Goal: Check status

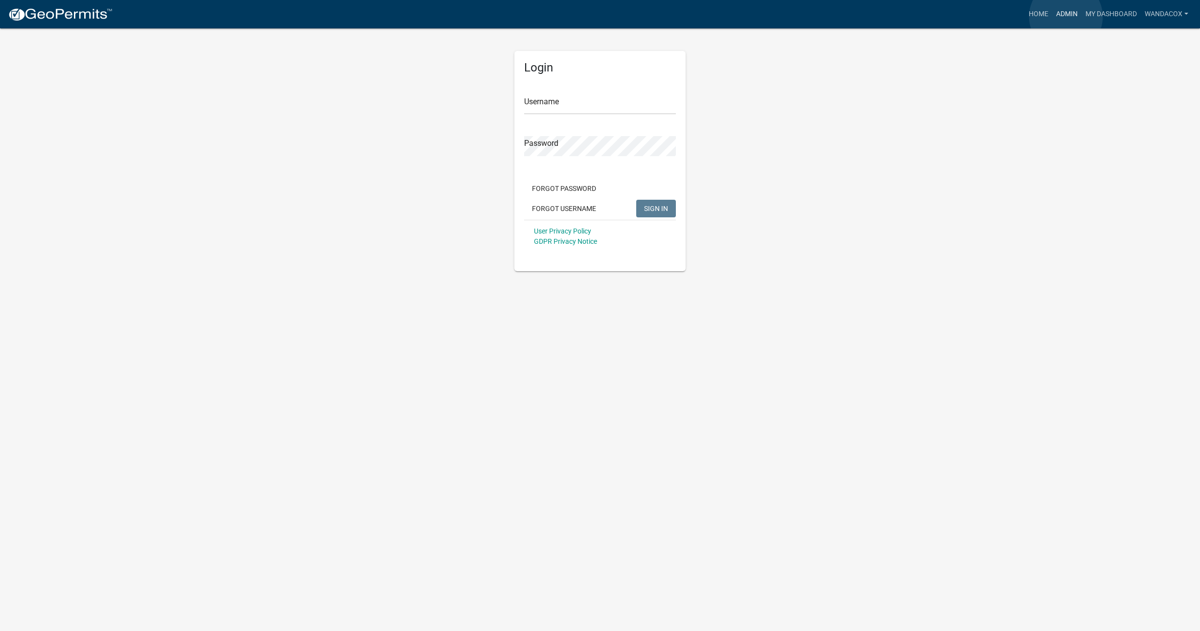
click at [1066, 17] on link "Admin" at bounding box center [1067, 14] width 29 height 19
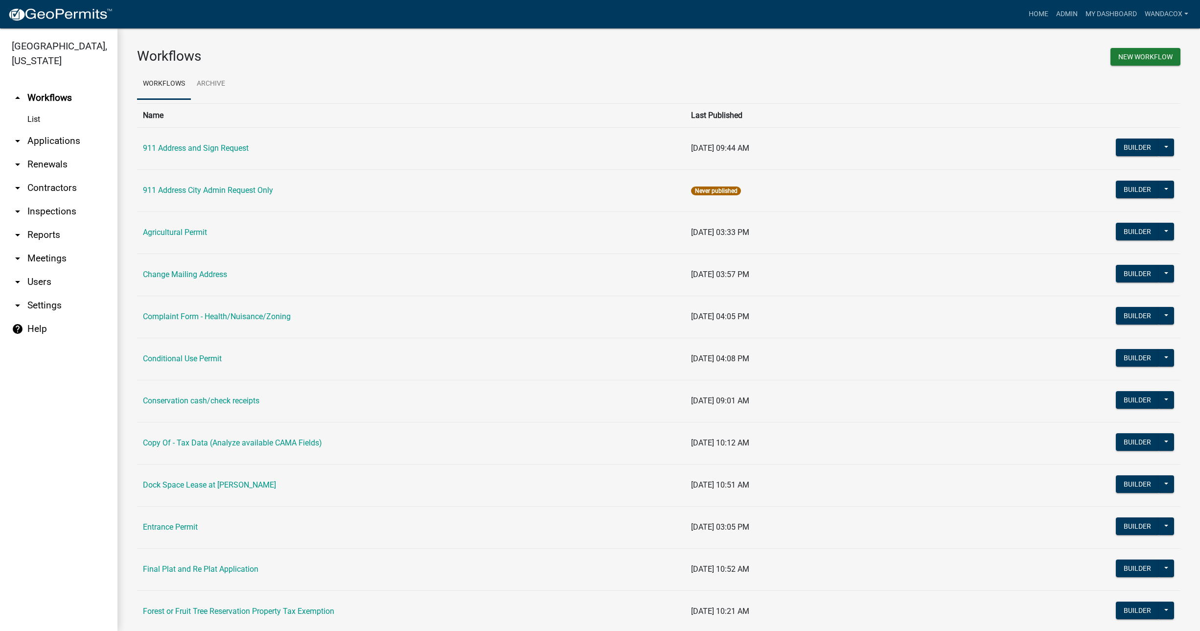
click at [62, 129] on link "arrow_drop_down Applications" at bounding box center [58, 140] width 117 height 23
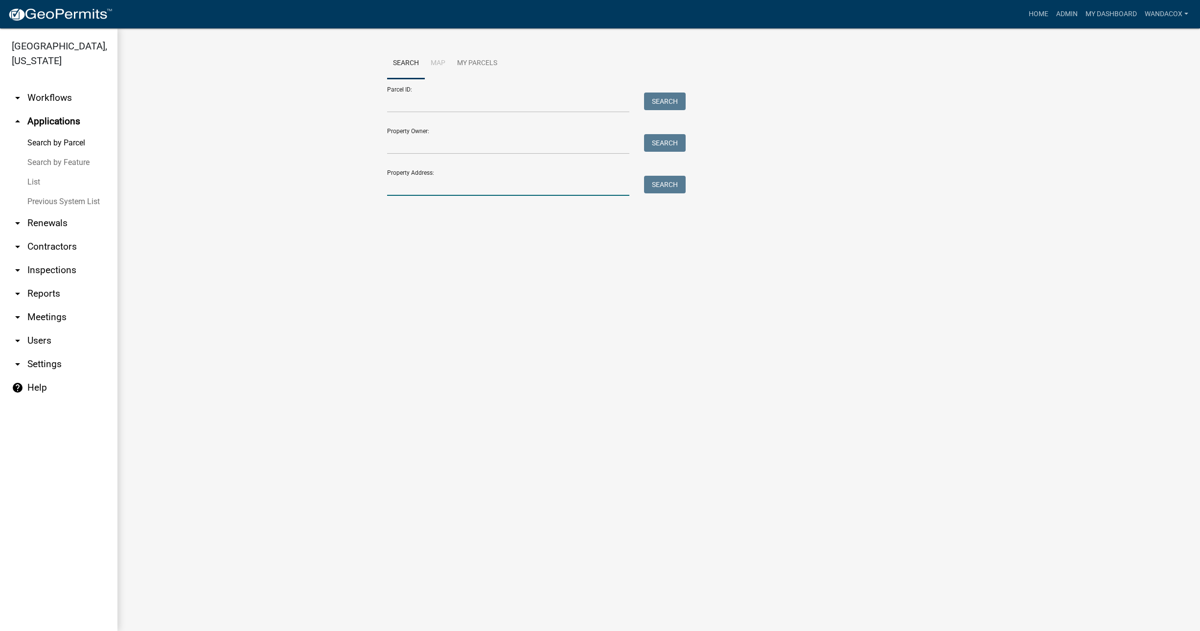
click at [433, 187] on input "Property Address:" at bounding box center [508, 186] width 242 height 20
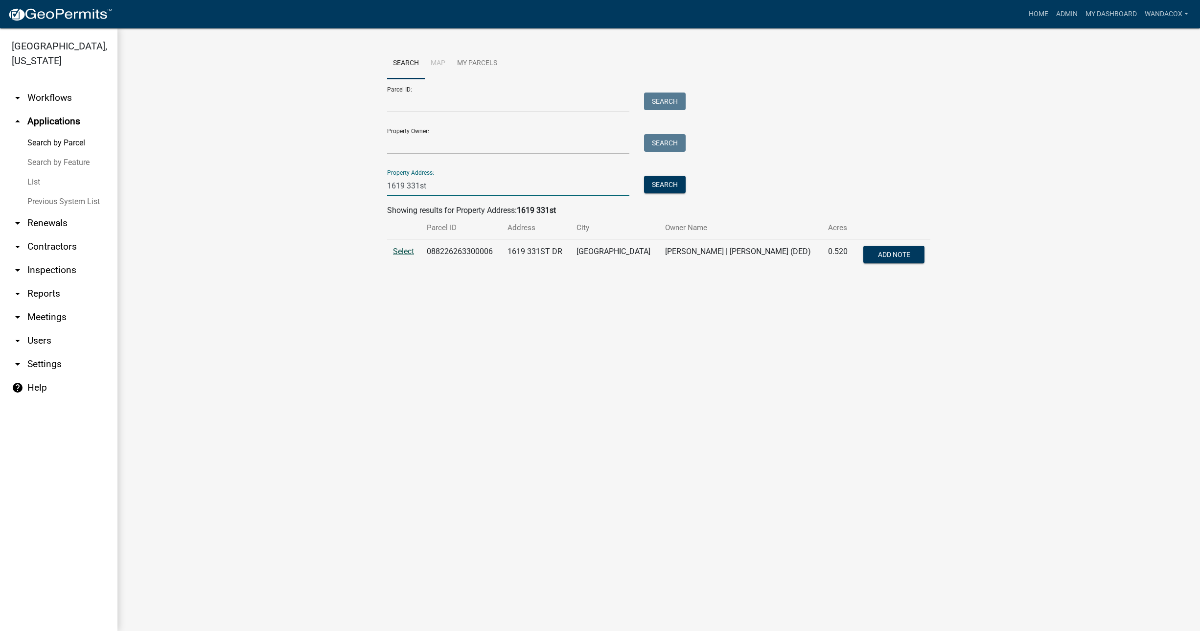
type input "1619 331st"
click at [411, 255] on span "Select" at bounding box center [403, 251] width 21 height 9
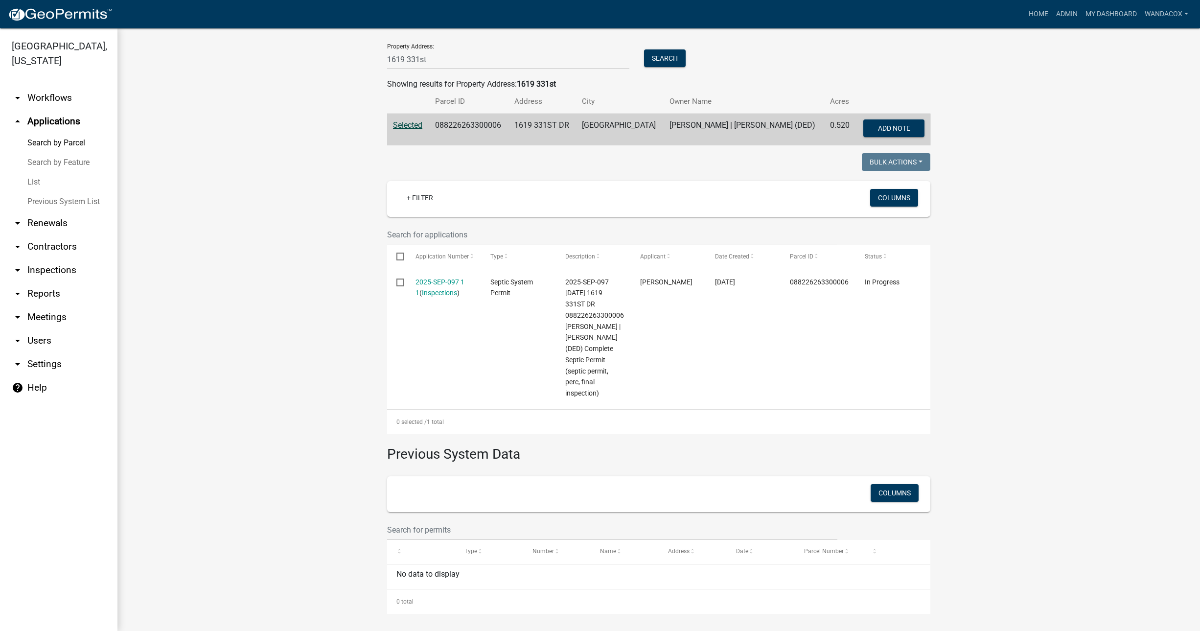
scroll to position [128, 0]
click at [1069, 16] on link "Admin" at bounding box center [1067, 14] width 29 height 19
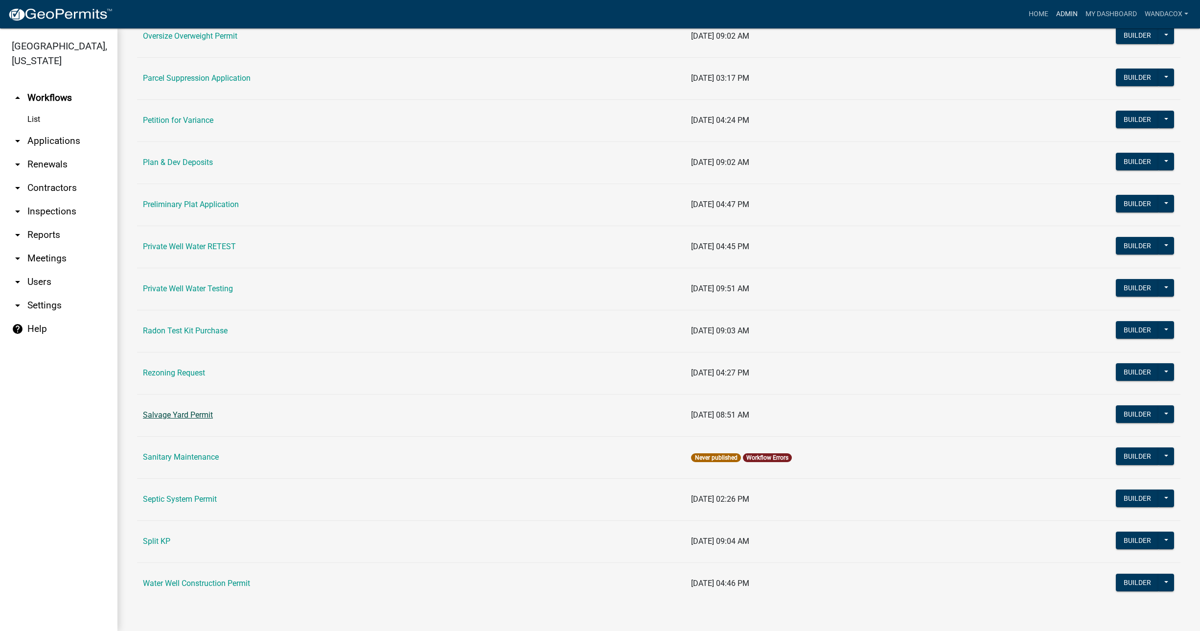
scroll to position [997, 0]
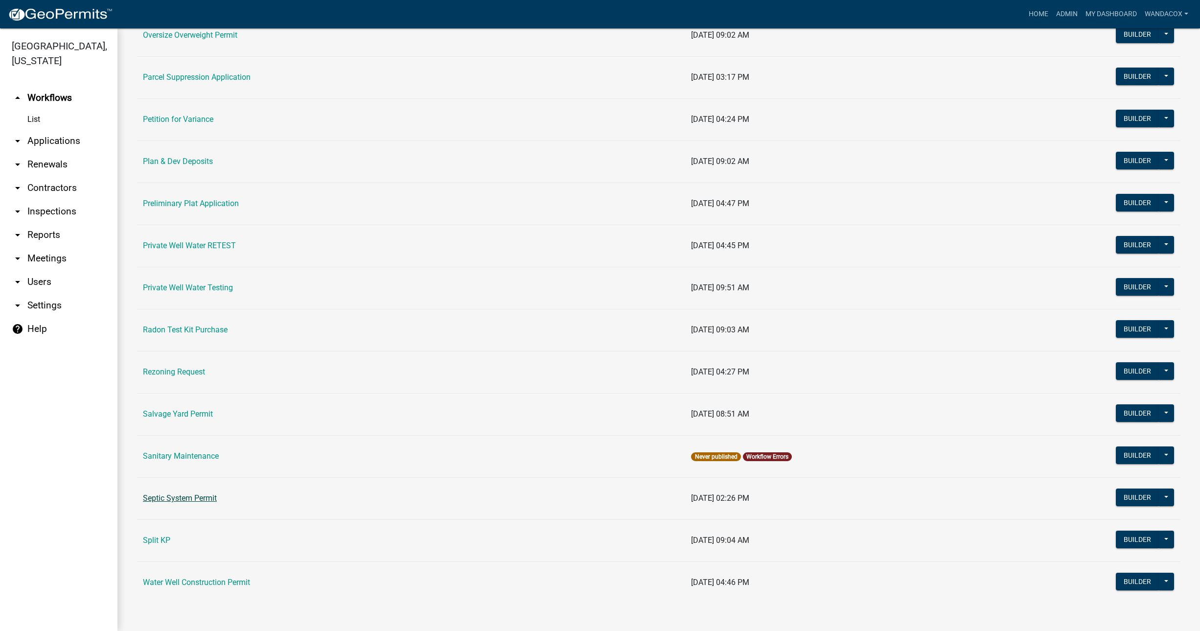
click at [191, 497] on link "Septic System Permit" at bounding box center [180, 497] width 74 height 9
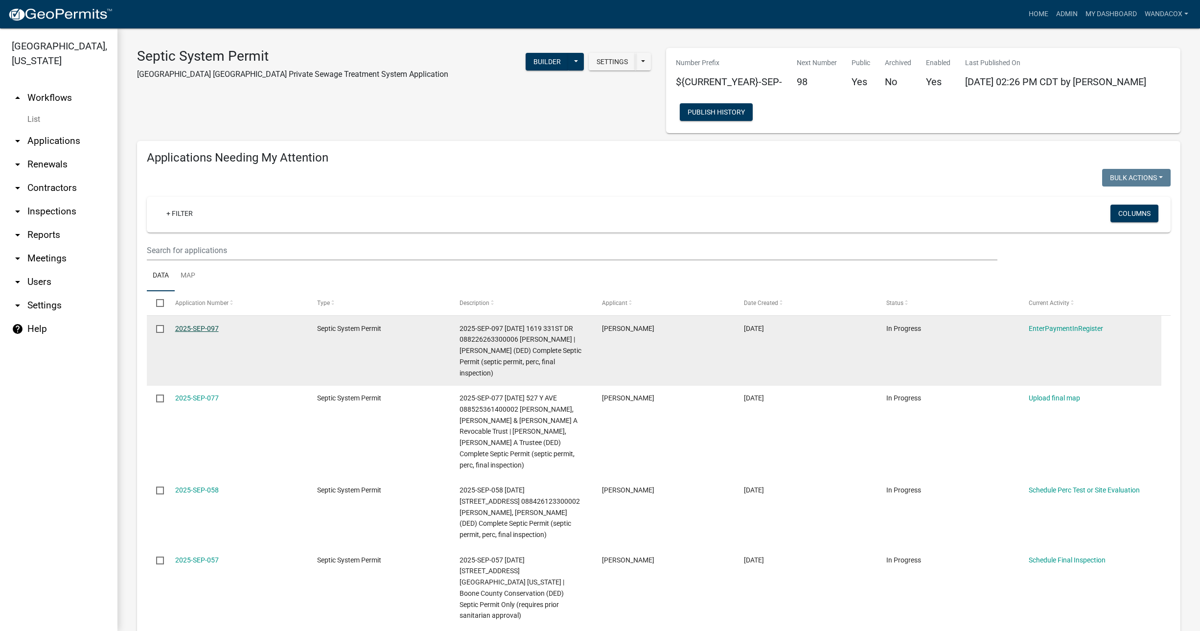
click at [187, 328] on link "2025-SEP-097" at bounding box center [197, 329] width 44 height 8
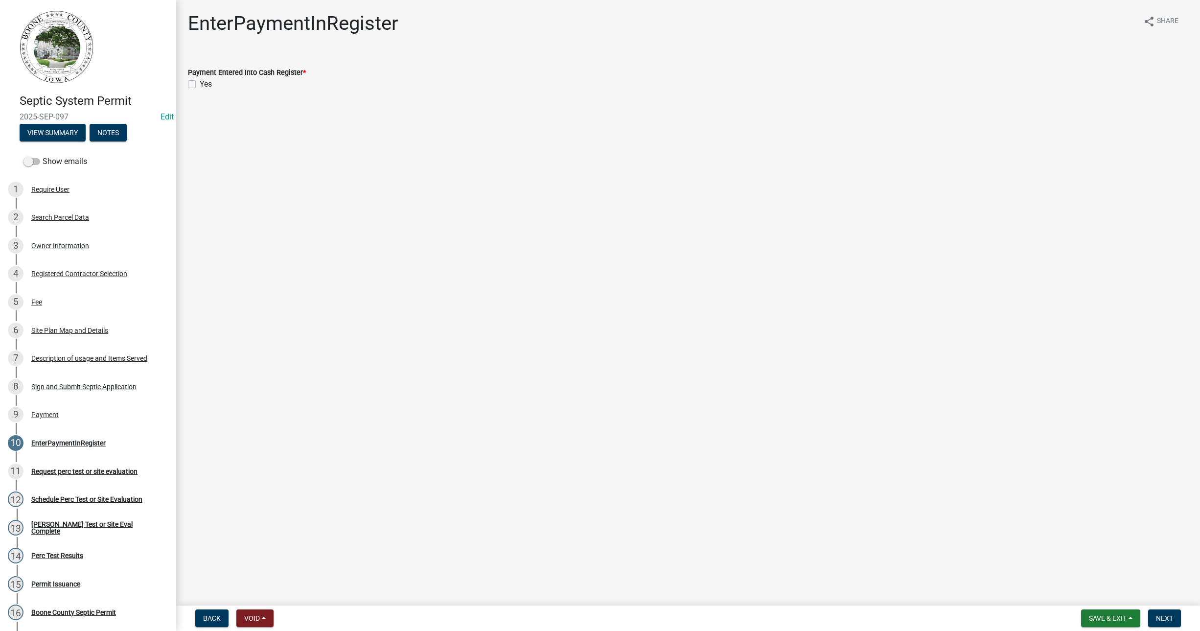
click at [200, 81] on label "Yes" at bounding box center [206, 84] width 12 height 12
click at [200, 81] on input "Yes" at bounding box center [203, 81] width 6 height 6
checkbox input "true"
click at [1172, 614] on span "Next" at bounding box center [1164, 618] width 17 height 8
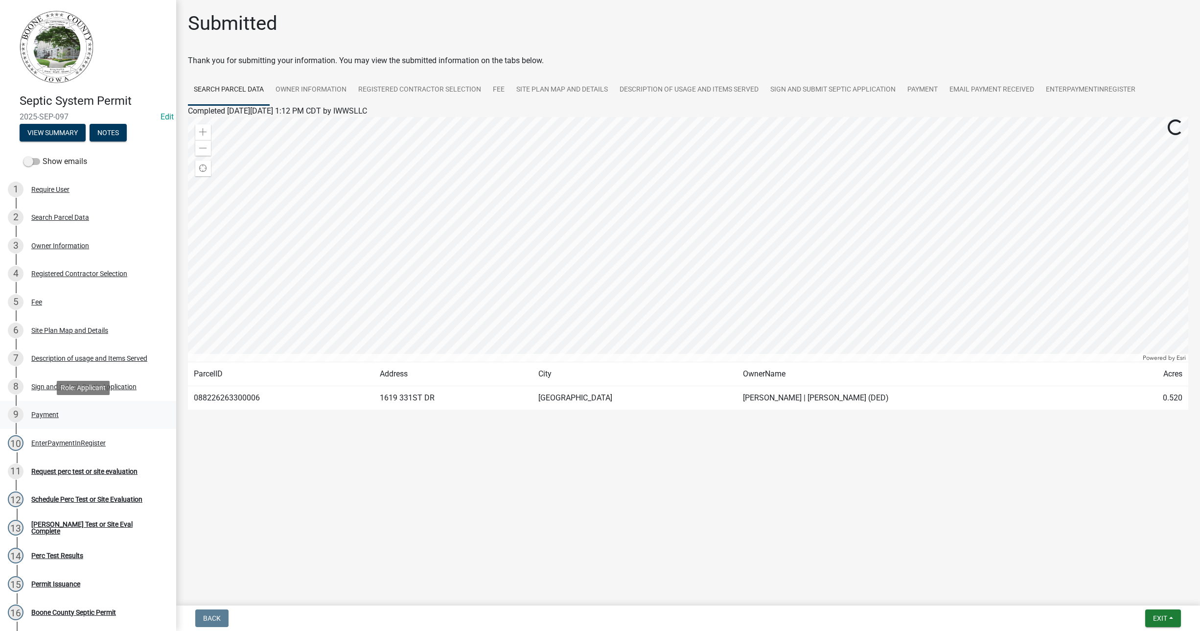
click at [38, 412] on div "Payment" at bounding box center [44, 414] width 27 height 7
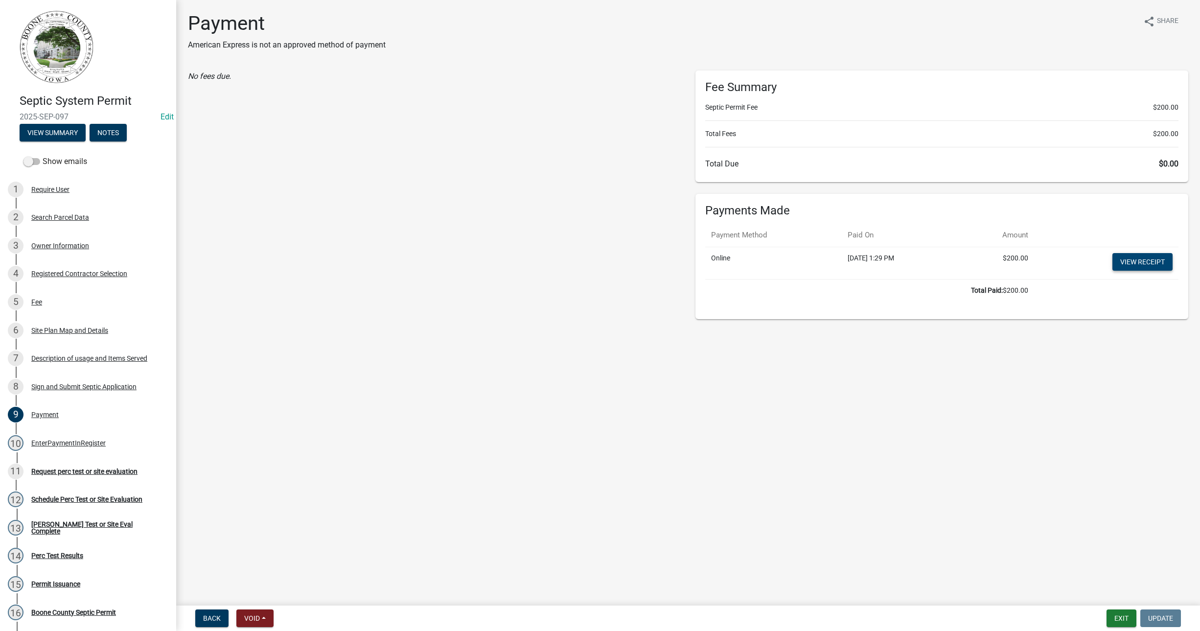
click at [1139, 257] on link "View receipt" at bounding box center [1143, 262] width 60 height 18
click at [52, 128] on button "View Summary" at bounding box center [53, 133] width 66 height 18
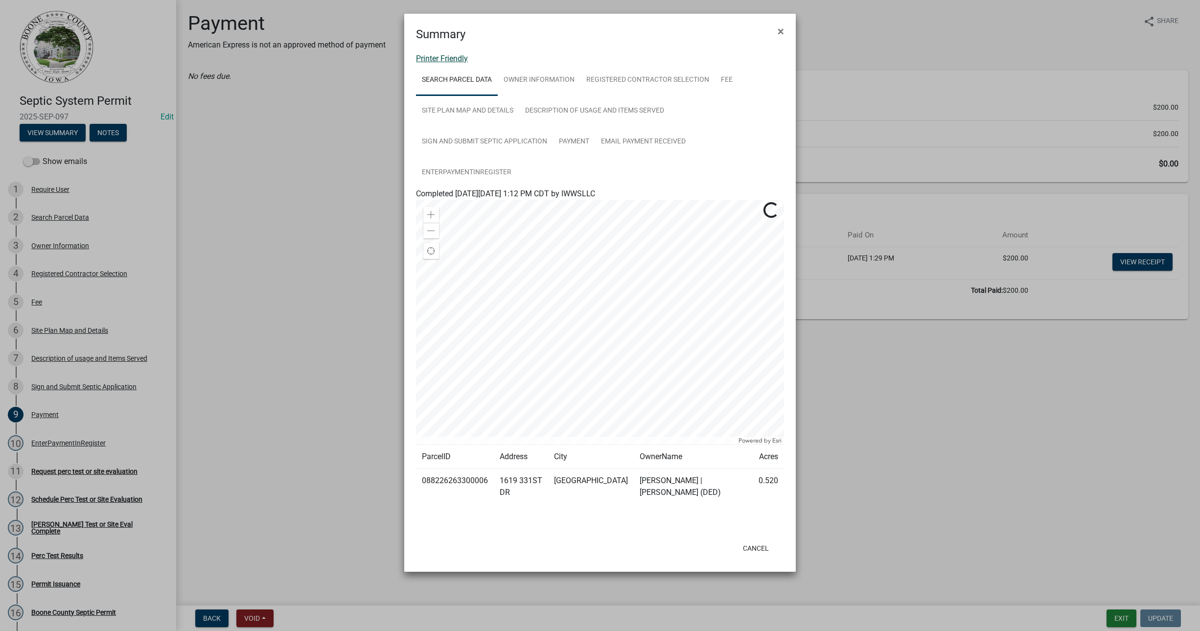
click at [439, 57] on link "Printer Friendly" at bounding box center [442, 58] width 52 height 9
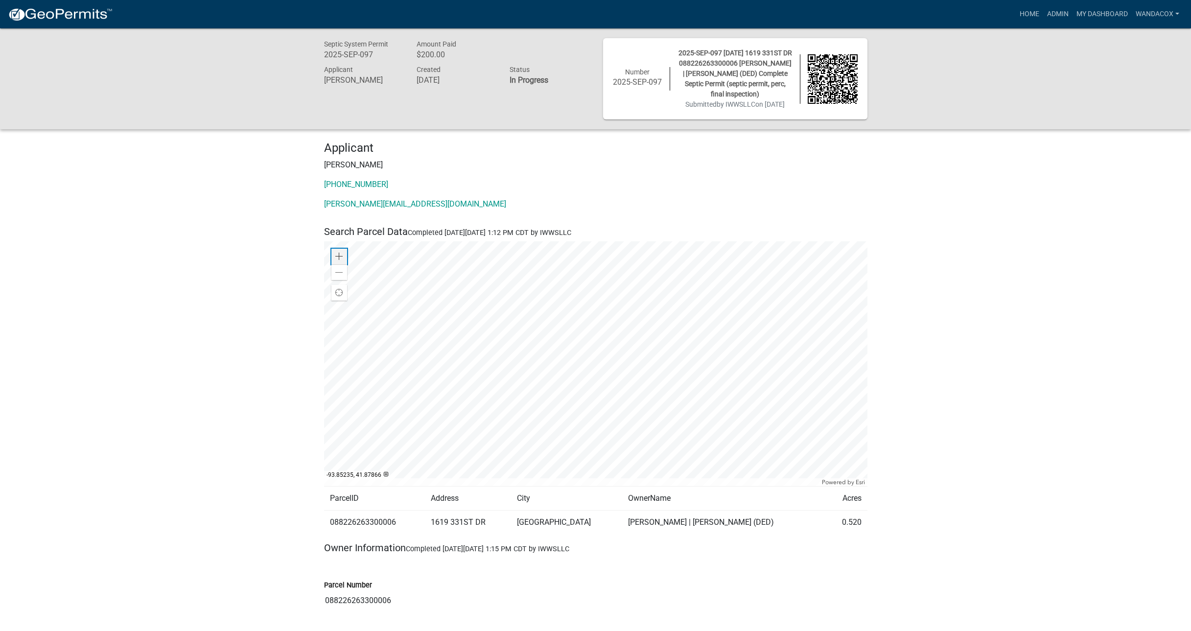
click at [337, 259] on div "Zoom in" at bounding box center [339, 257] width 16 height 16
click at [472, 379] on div at bounding box center [595, 363] width 543 height 245
click at [561, 409] on div at bounding box center [595, 363] width 543 height 245
